Goal: Task Accomplishment & Management: Use online tool/utility

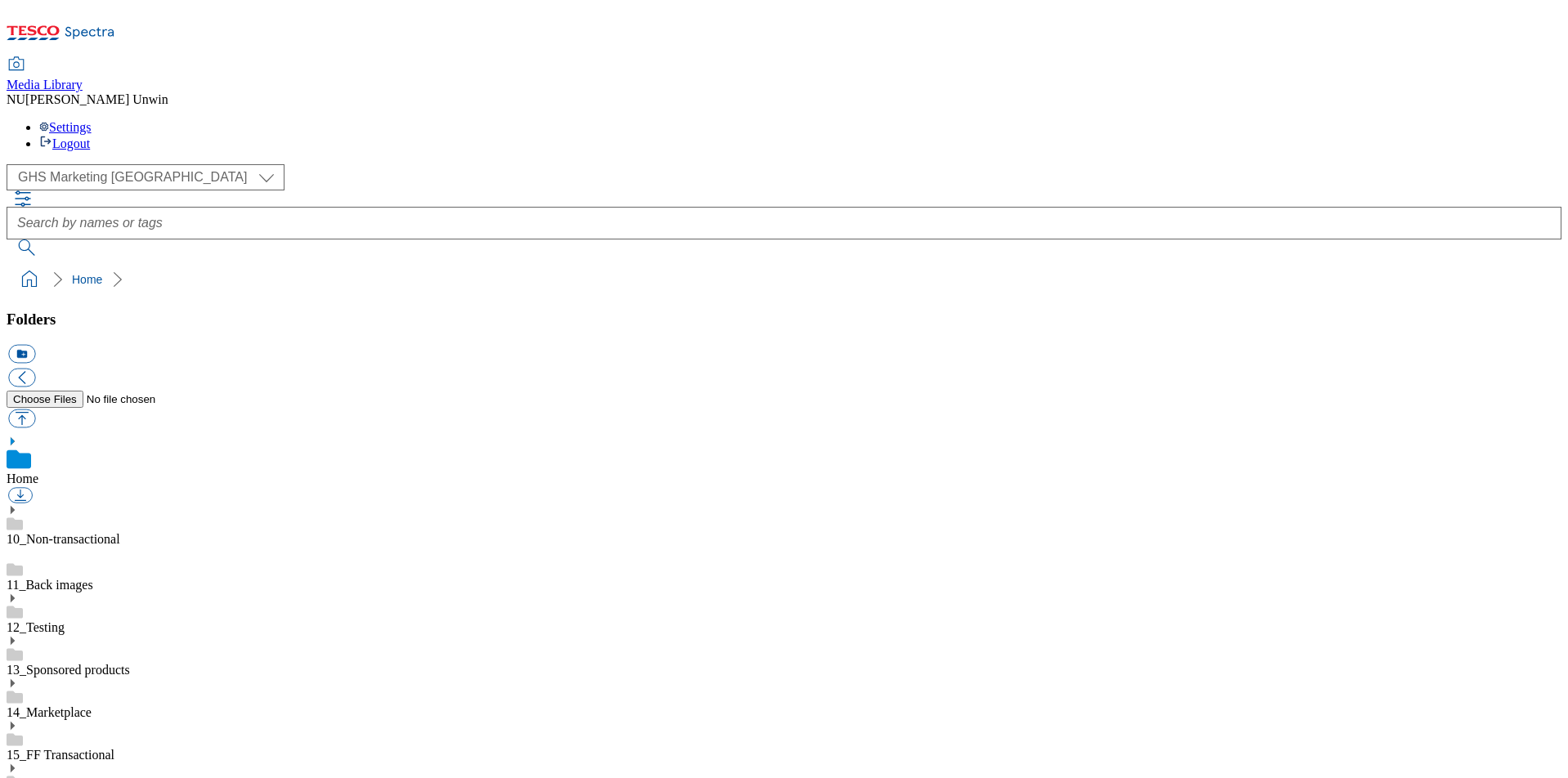
scroll to position [8, 0]
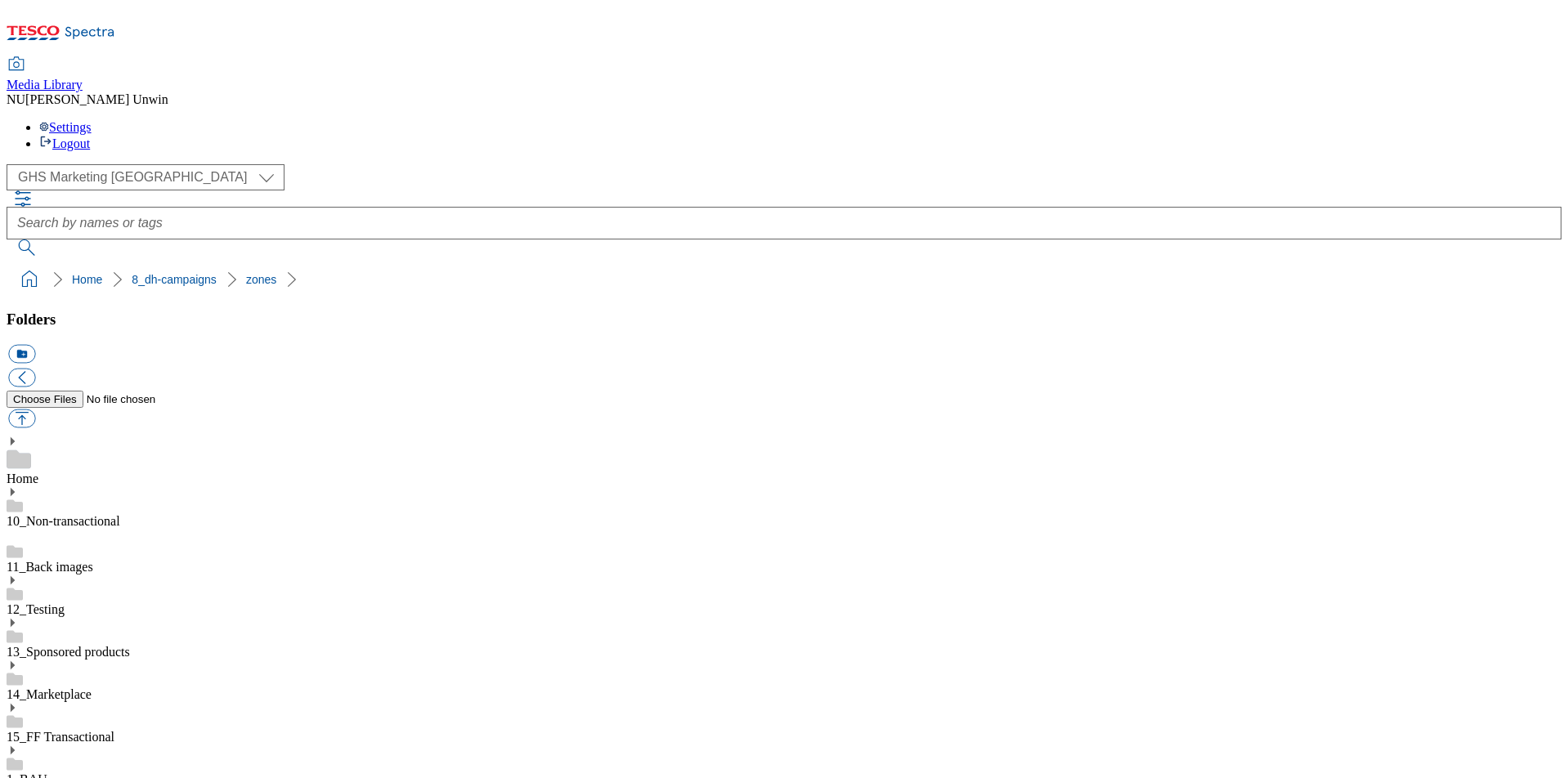
scroll to position [1046, 0]
click at [35, 345] on button "icon_new_folder" at bounding box center [22, 354] width 27 height 19
paste input "542088"
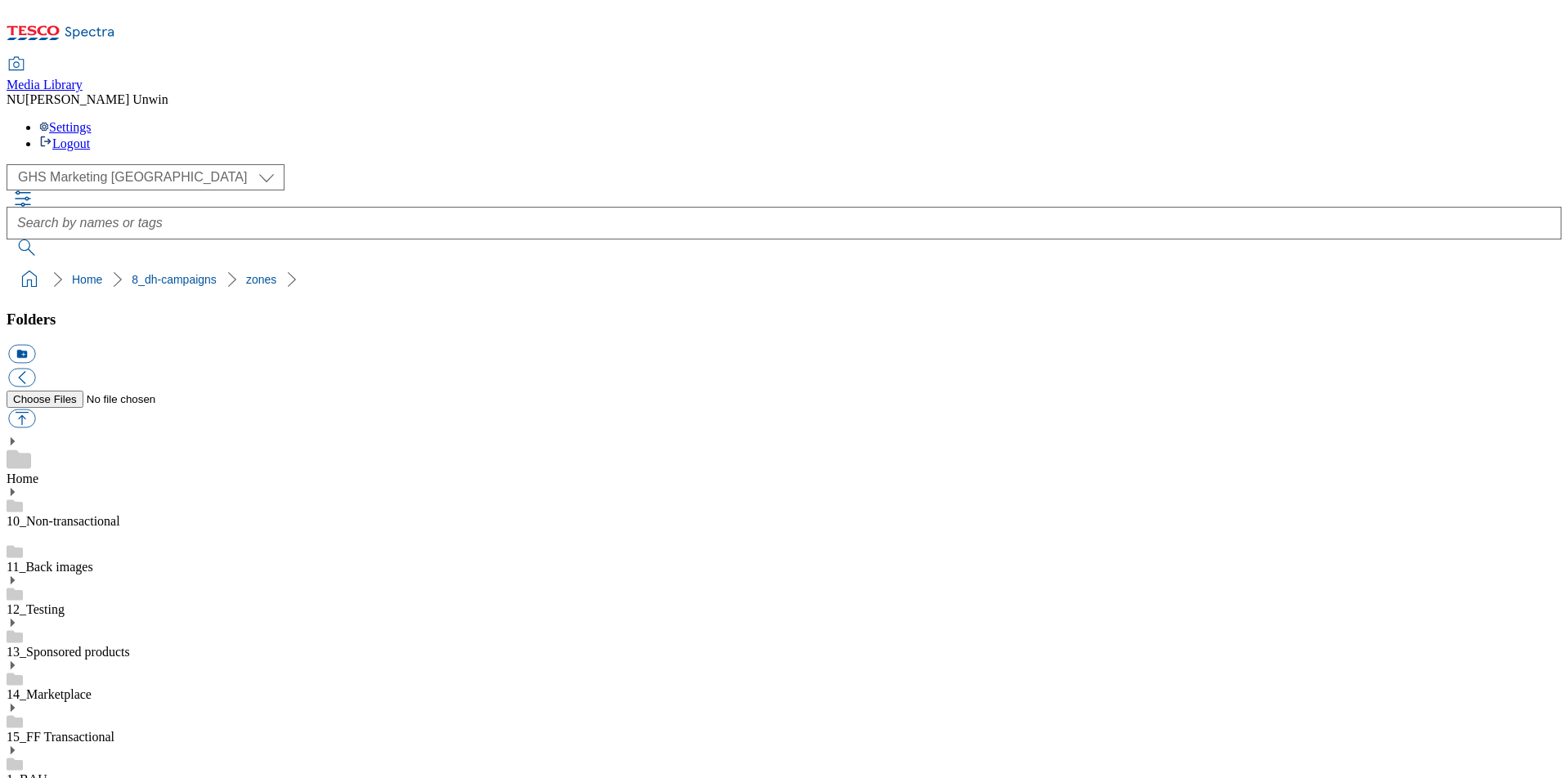
type input "542088-PizzaExpressBZP Refresh"
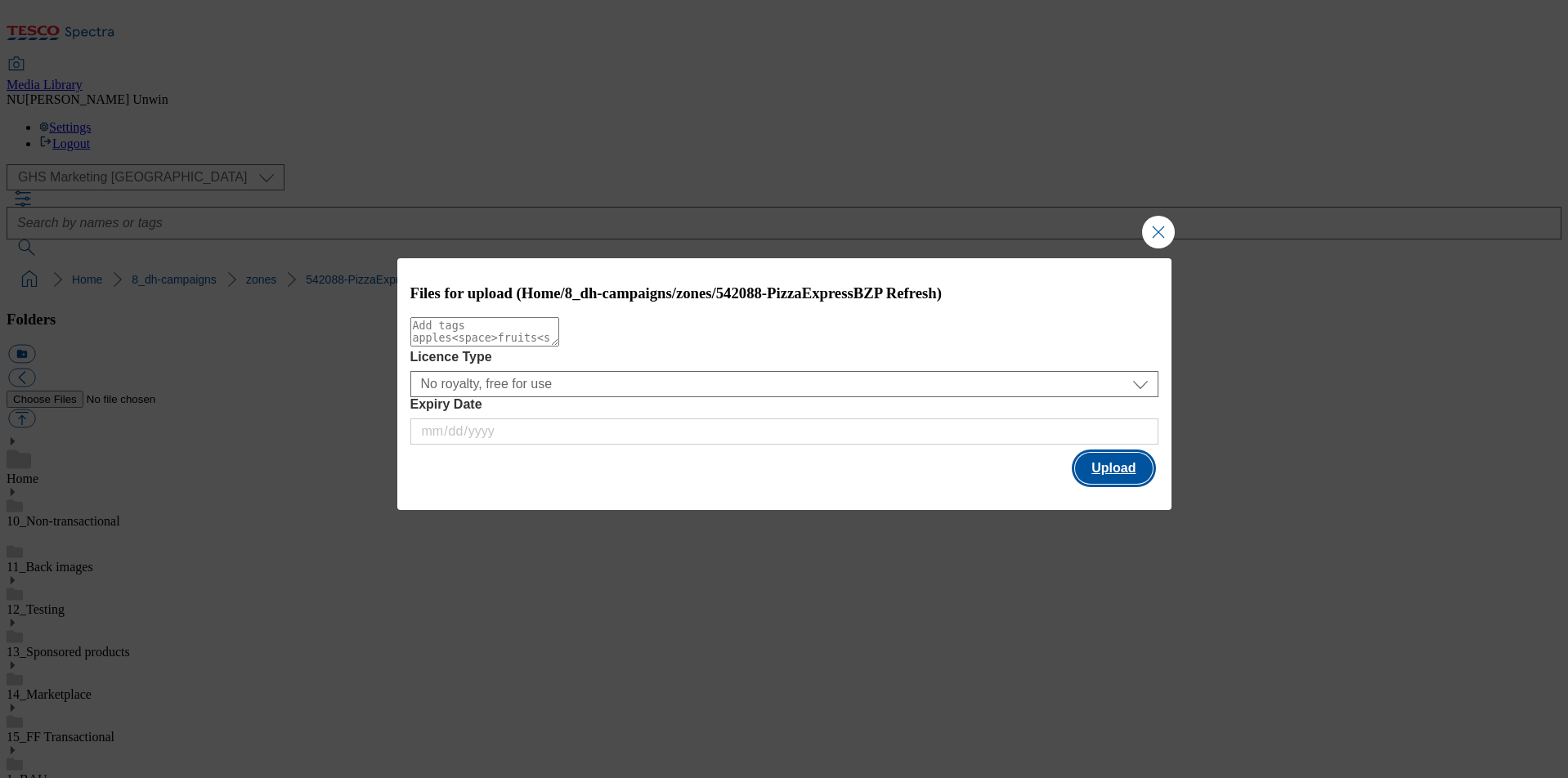
click at [1116, 460] on button "Upload" at bounding box center [1113, 468] width 77 height 31
click at [1130, 462] on button "Upload" at bounding box center [1113, 468] width 77 height 31
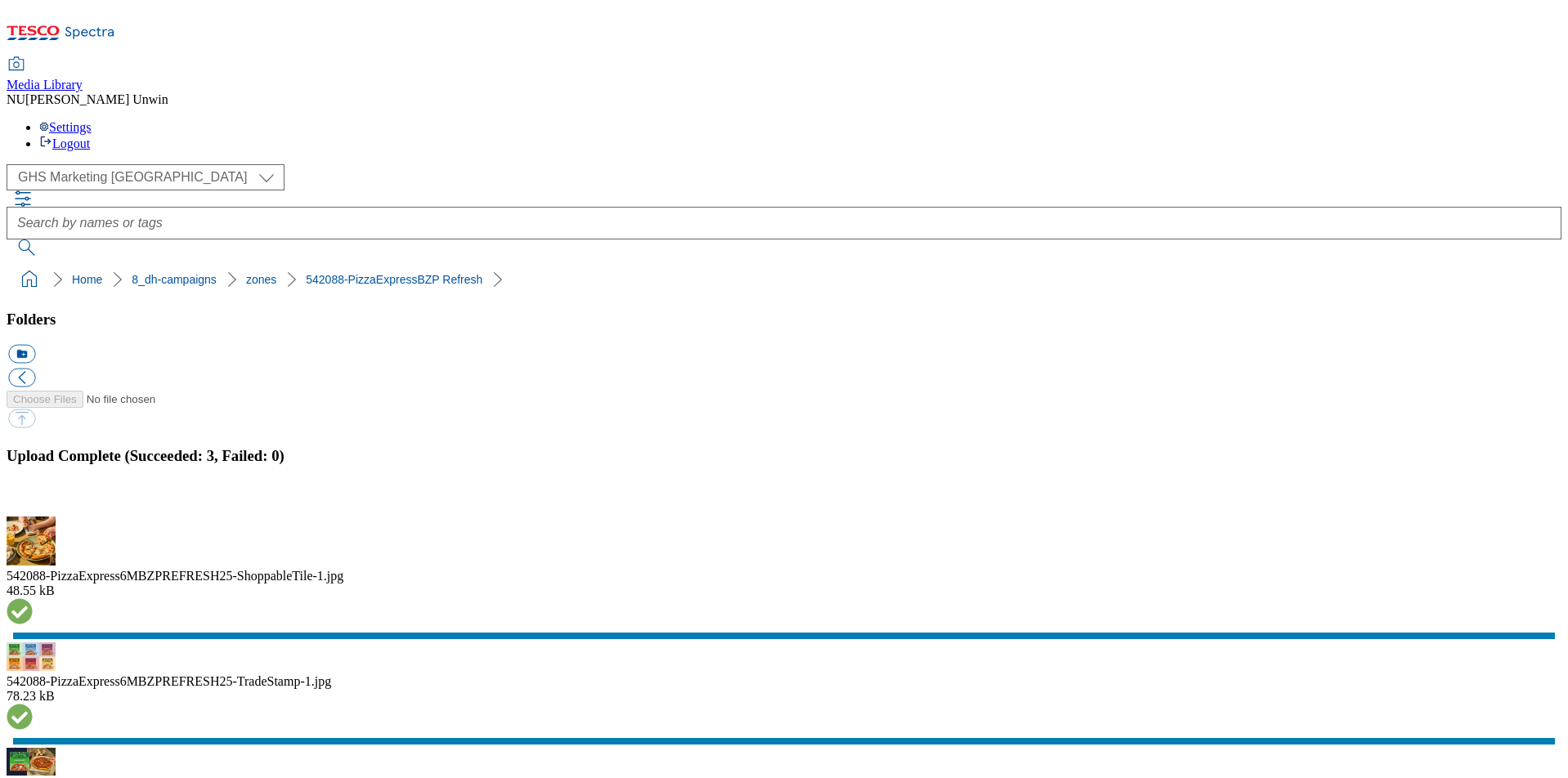
click at [32, 499] on button "button" at bounding box center [20, 506] width 24 height 15
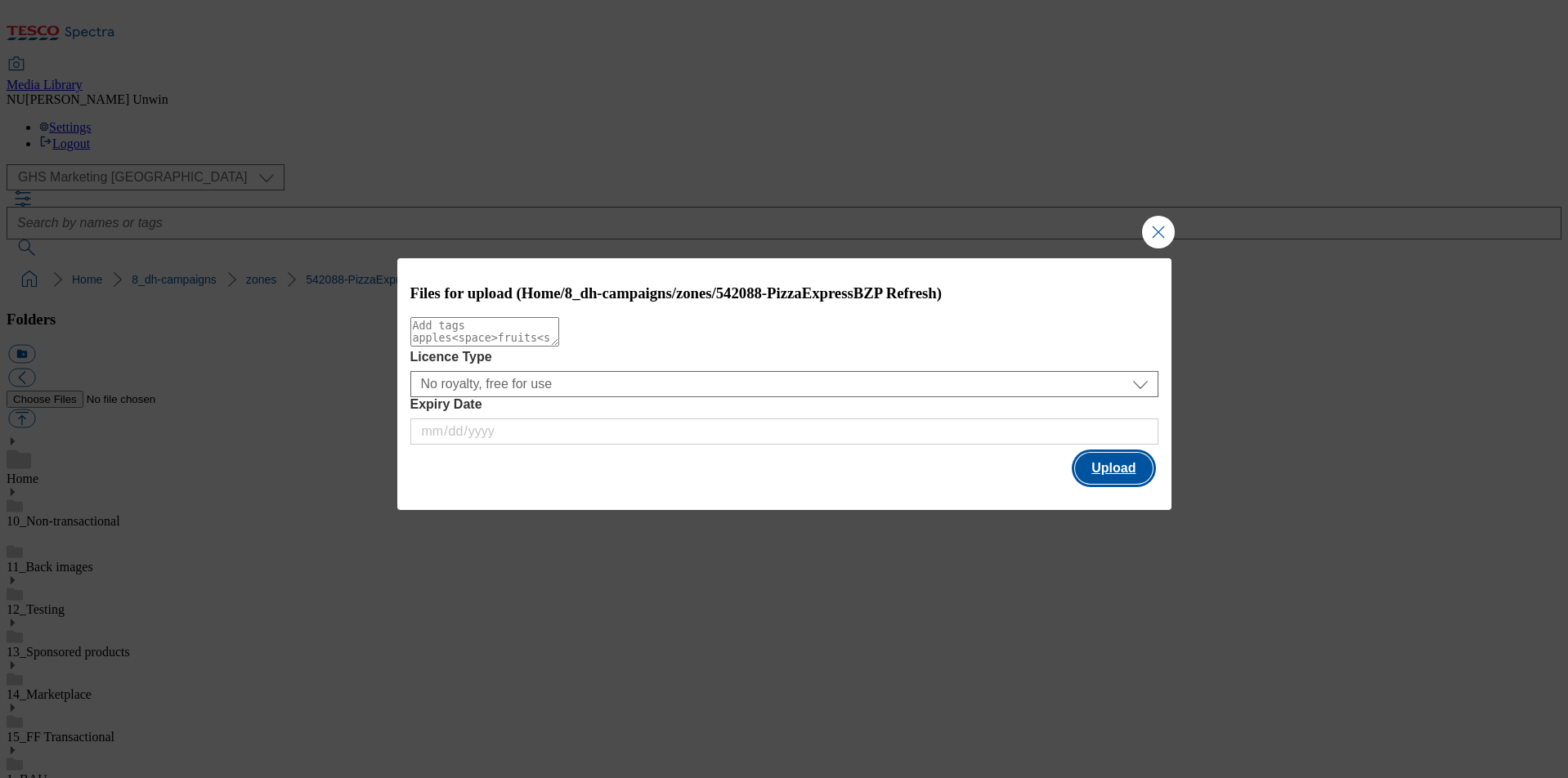
click at [1121, 454] on button "Upload" at bounding box center [1113, 468] width 77 height 31
